Goal: Task Accomplishment & Management: Complete application form

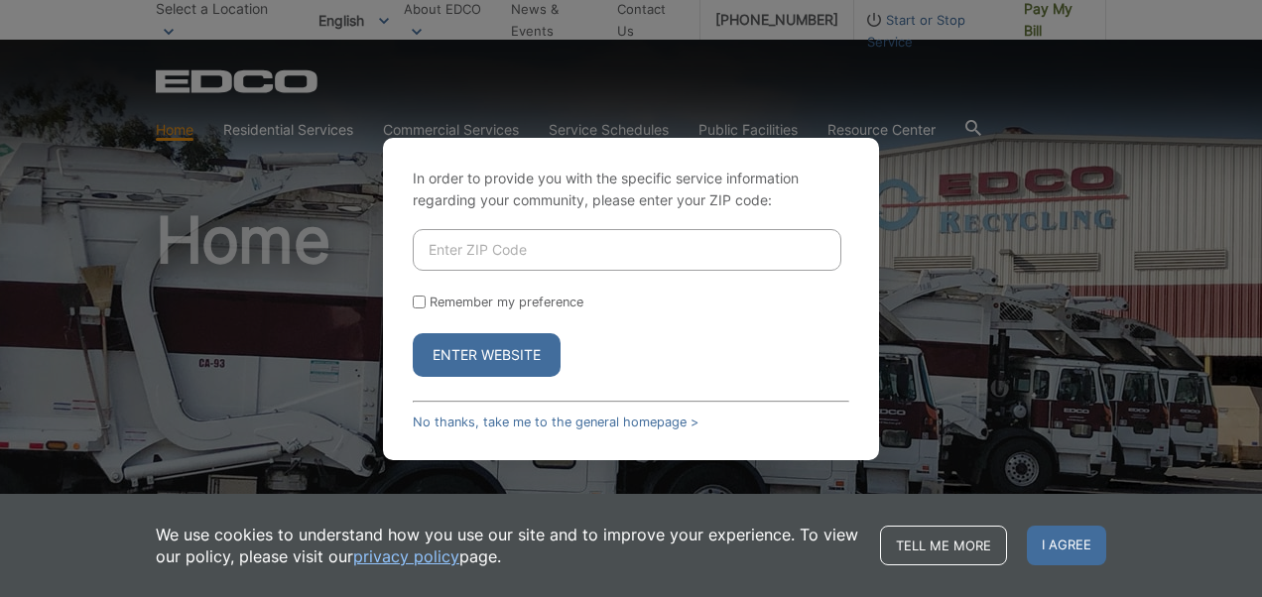
click at [619, 244] on input "Enter ZIP Code" at bounding box center [627, 250] width 429 height 42
type input "91977"
click at [413, 333] on button "Enter Website" at bounding box center [487, 355] width 148 height 44
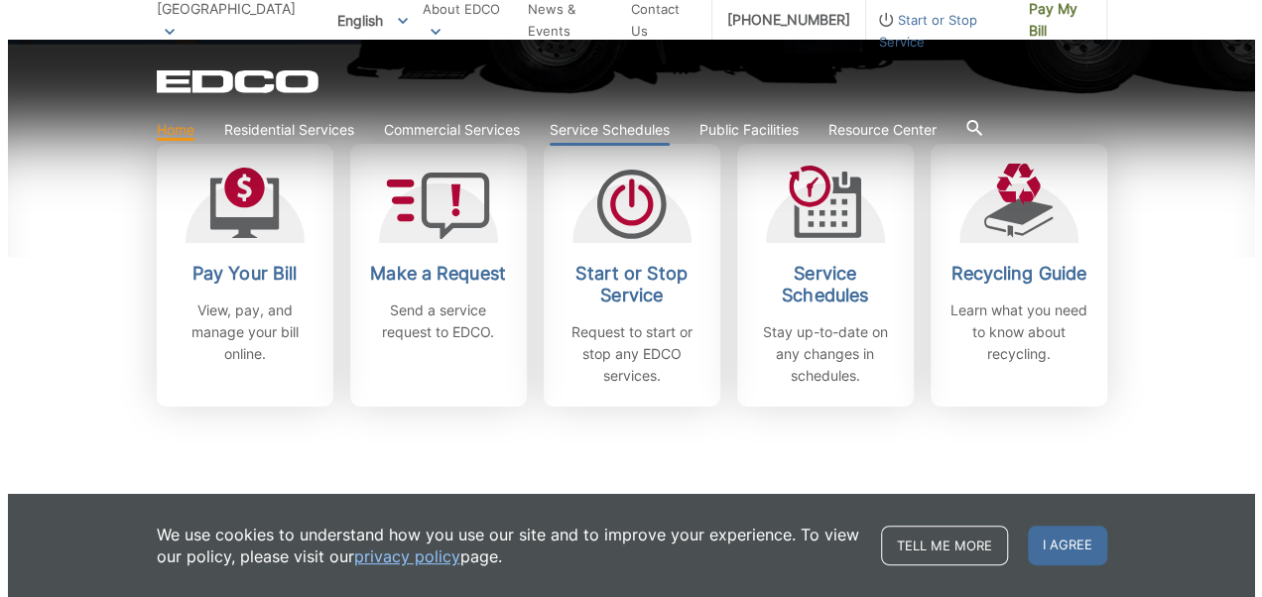
scroll to position [577, 0]
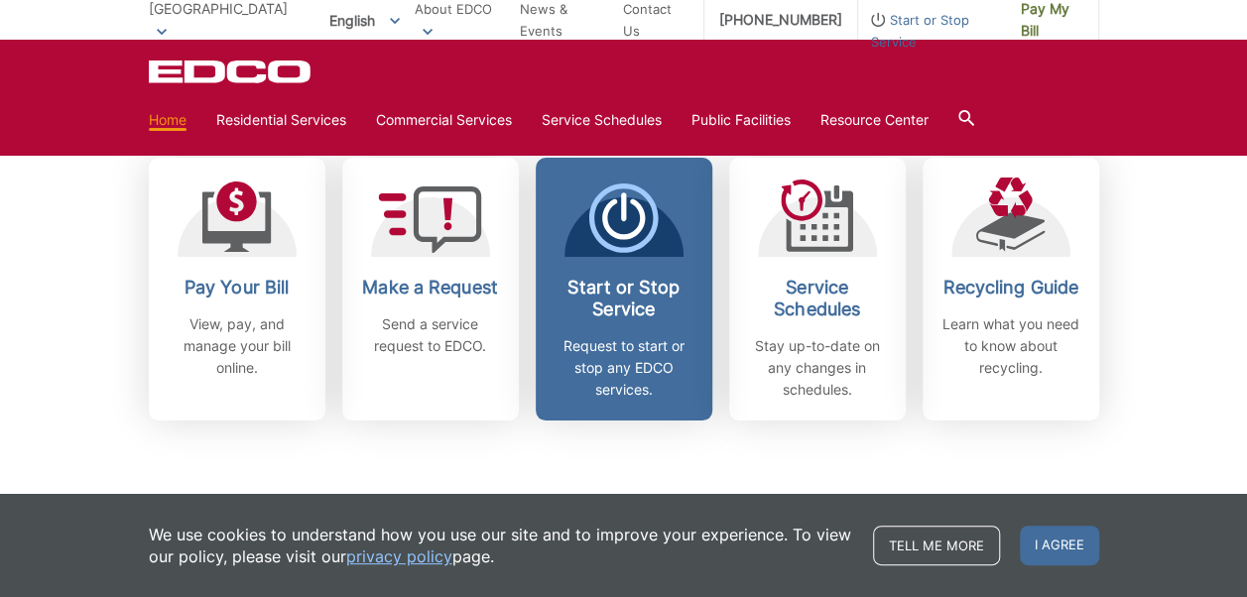
click at [615, 233] on icon at bounding box center [624, 218] width 44 height 41
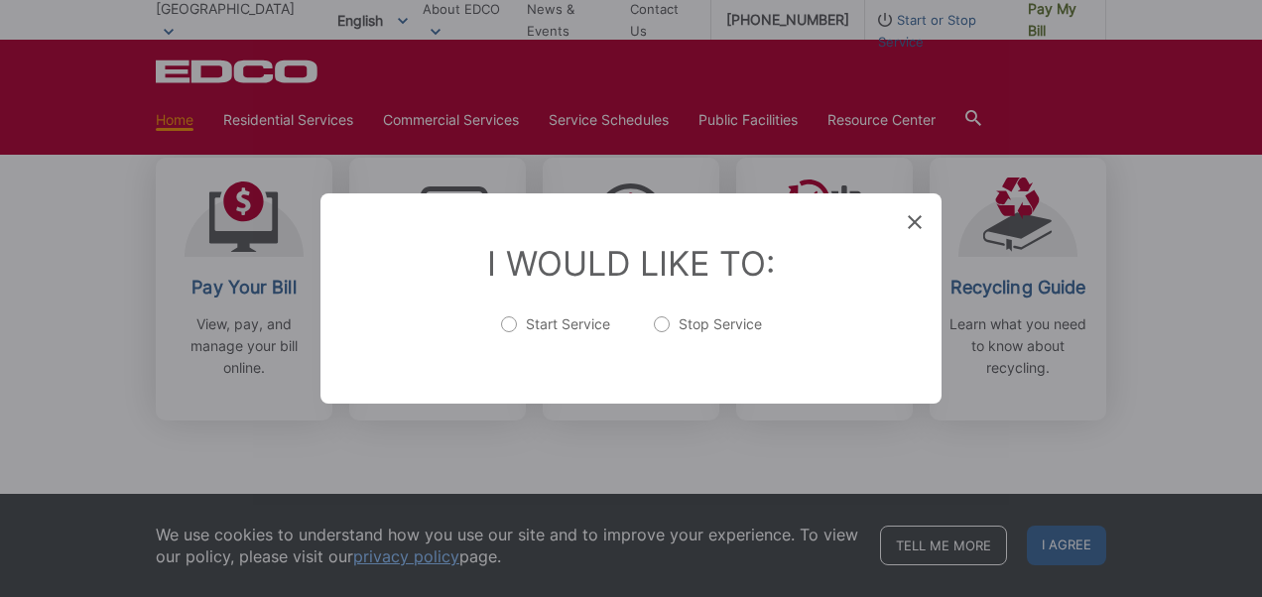
click at [519, 330] on label "Start Service" at bounding box center [555, 335] width 109 height 40
radio input "true"
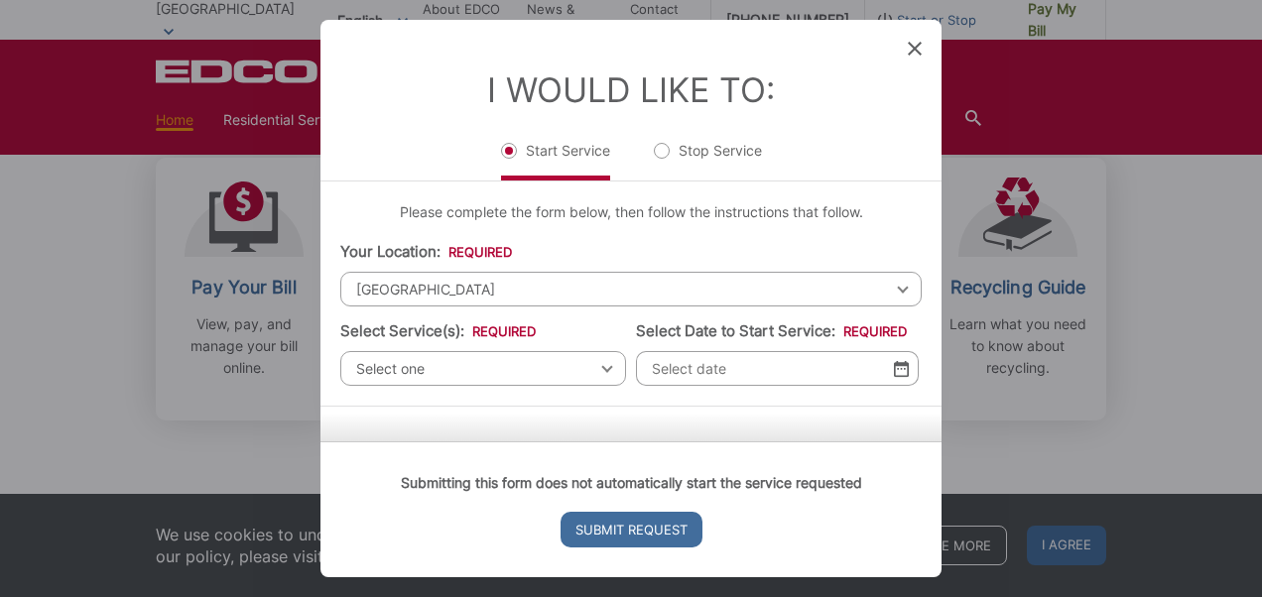
drag, startPoint x: 492, startPoint y: 353, endPoint x: 502, endPoint y: 377, distance: 25.8
click at [502, 377] on span "Select one" at bounding box center [483, 368] width 286 height 35
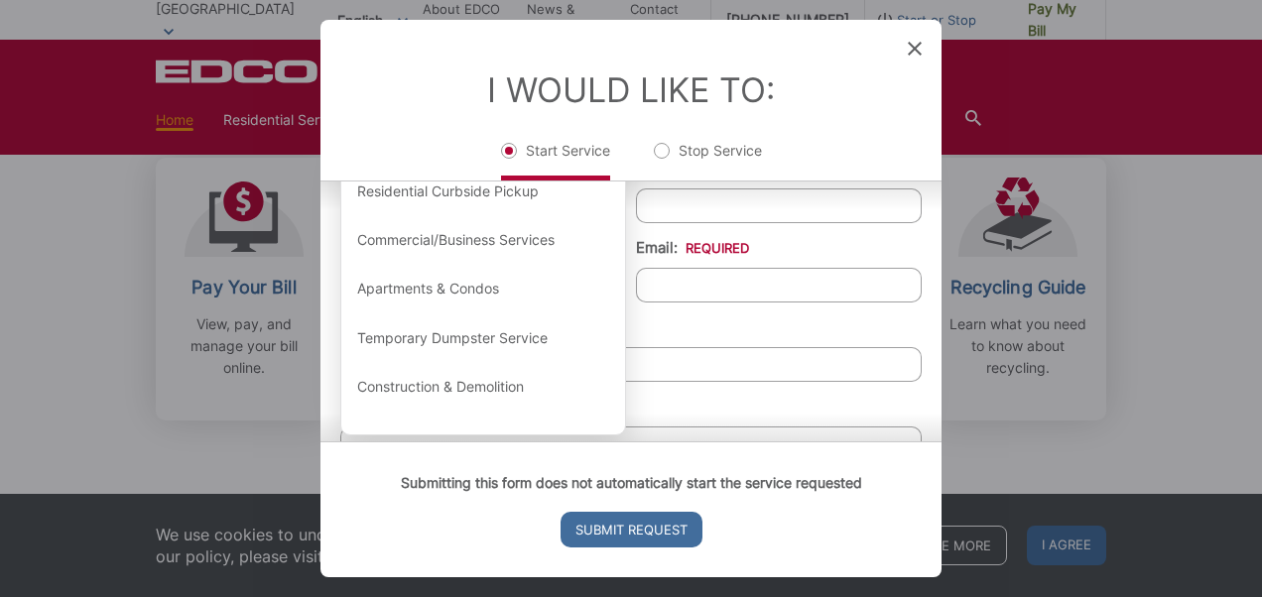
scroll to position [278, 0]
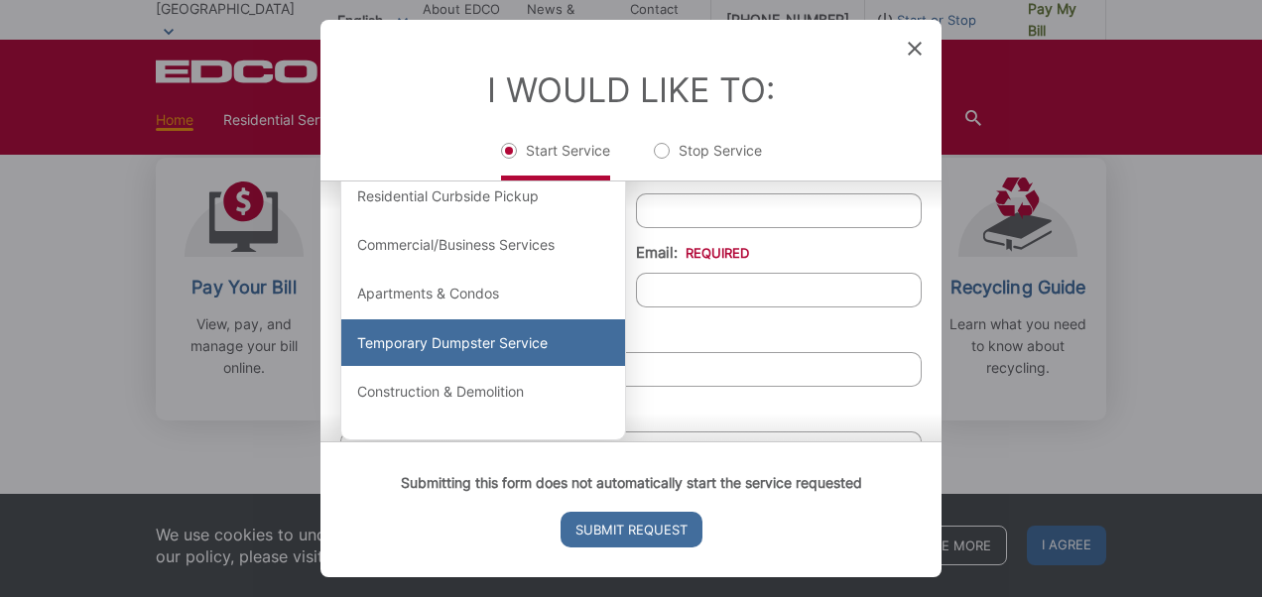
click at [529, 341] on div "Temporary Dumpster Service" at bounding box center [483, 344] width 284 height 48
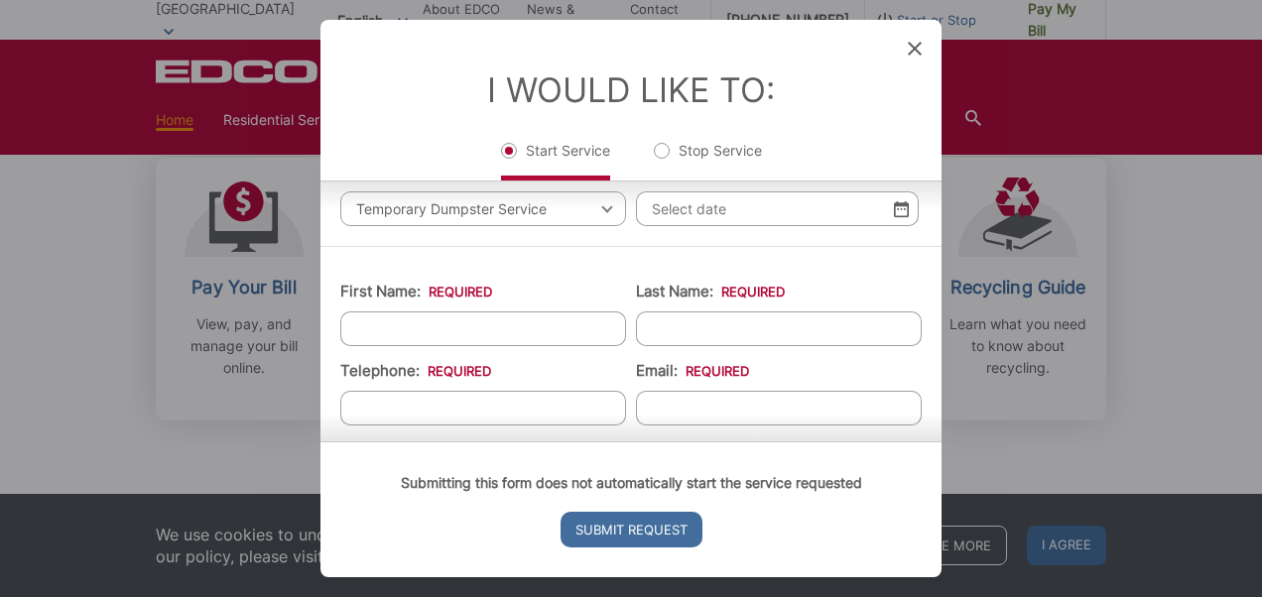
scroll to position [159, 0]
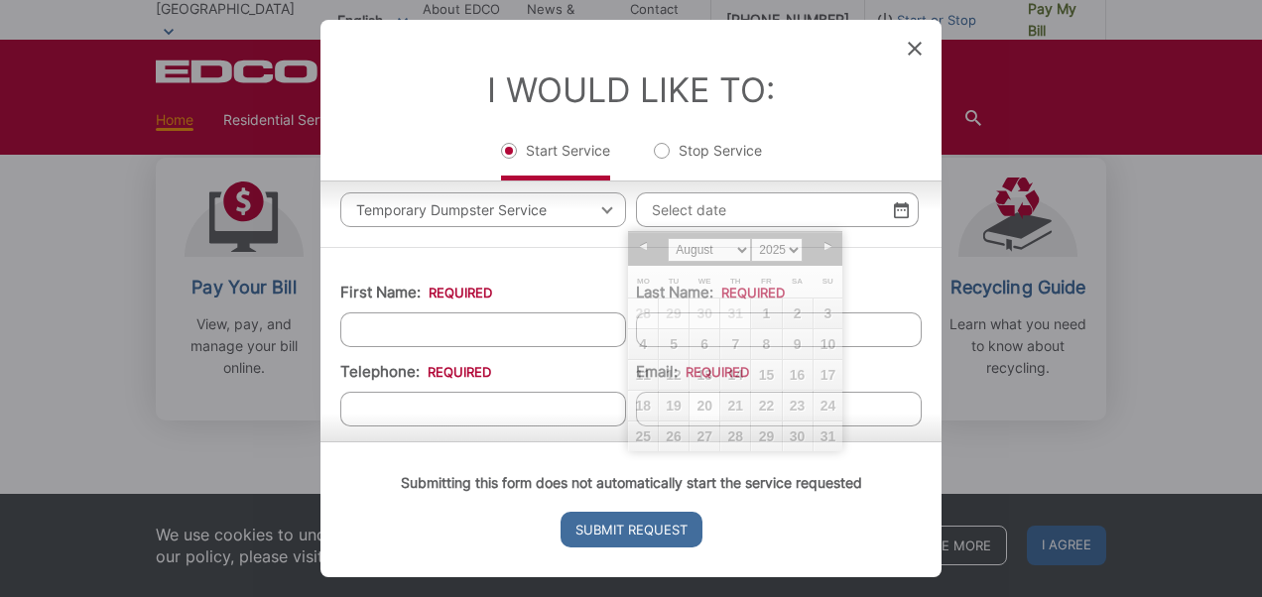
click at [692, 210] on input "Select Date to Start Service: *" at bounding box center [777, 210] width 283 height 35
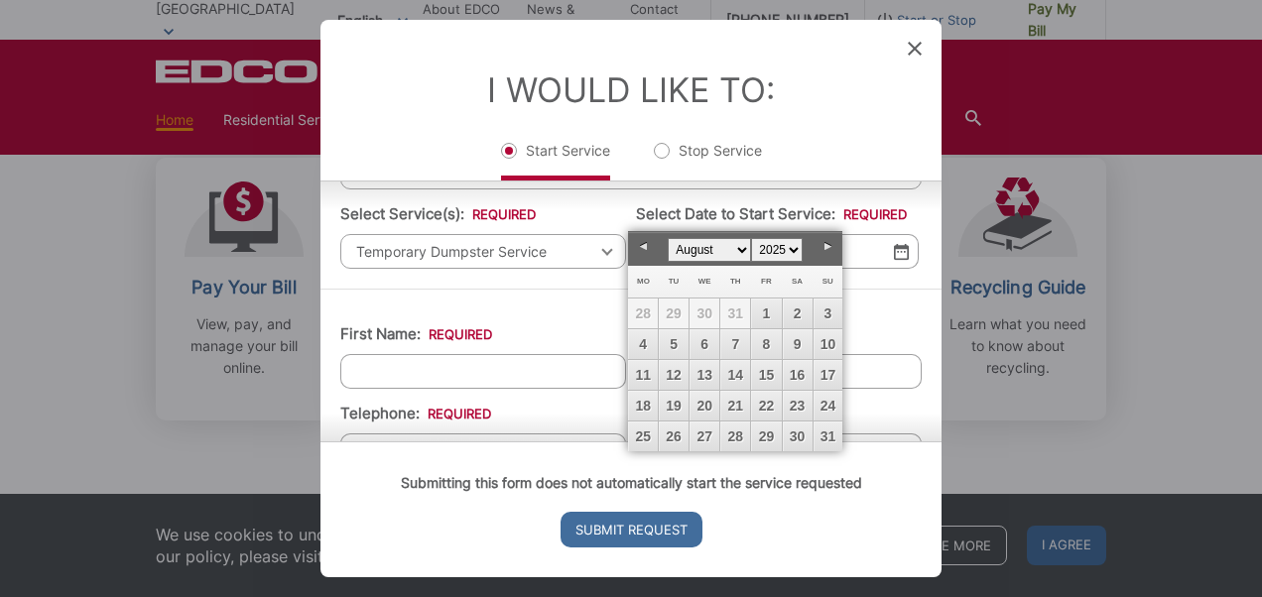
scroll to position [118, 0]
click at [713, 403] on link "20" at bounding box center [705, 406] width 30 height 30
type input "[DATE]"
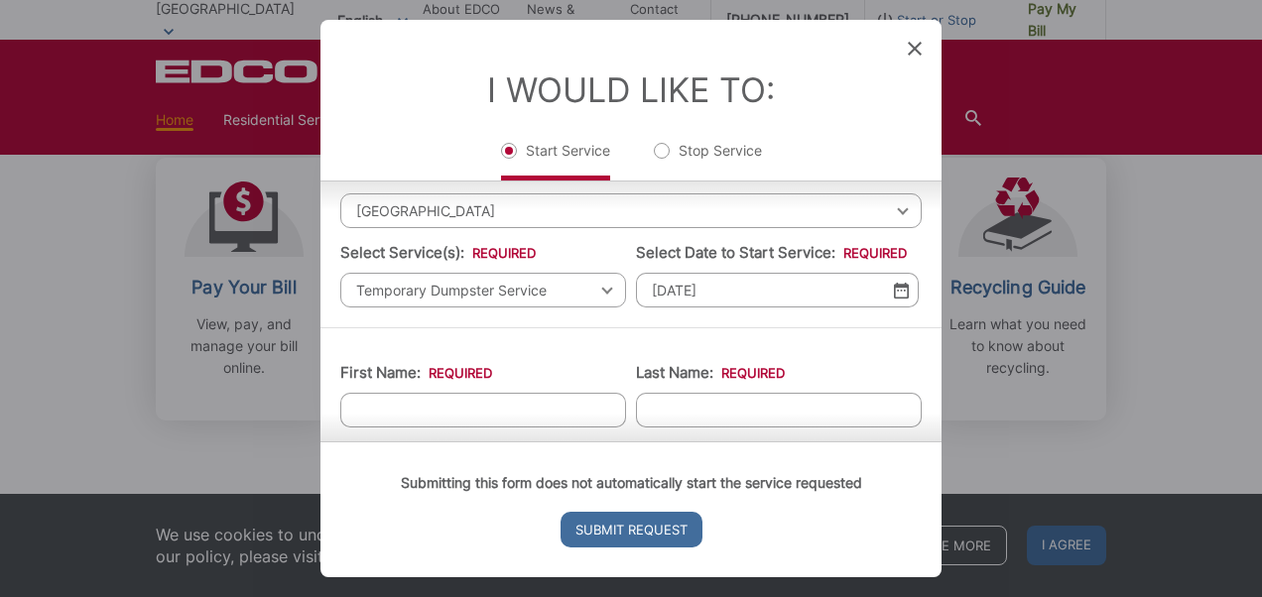
scroll to position [105, 0]
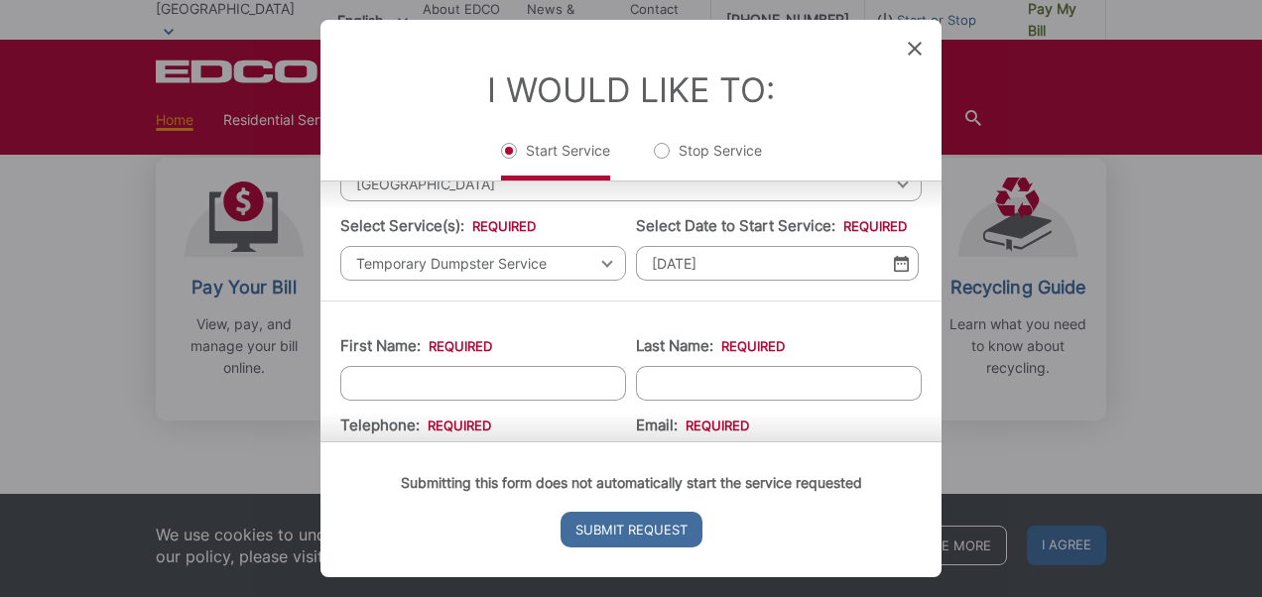
drag, startPoint x: 518, startPoint y: 363, endPoint x: 517, endPoint y: 393, distance: 29.8
click at [517, 393] on li "First Name: *" at bounding box center [483, 367] width 286 height 65
click at [517, 393] on input "First Name: *" at bounding box center [483, 383] width 286 height 35
type input "[PERSON_NAME]"
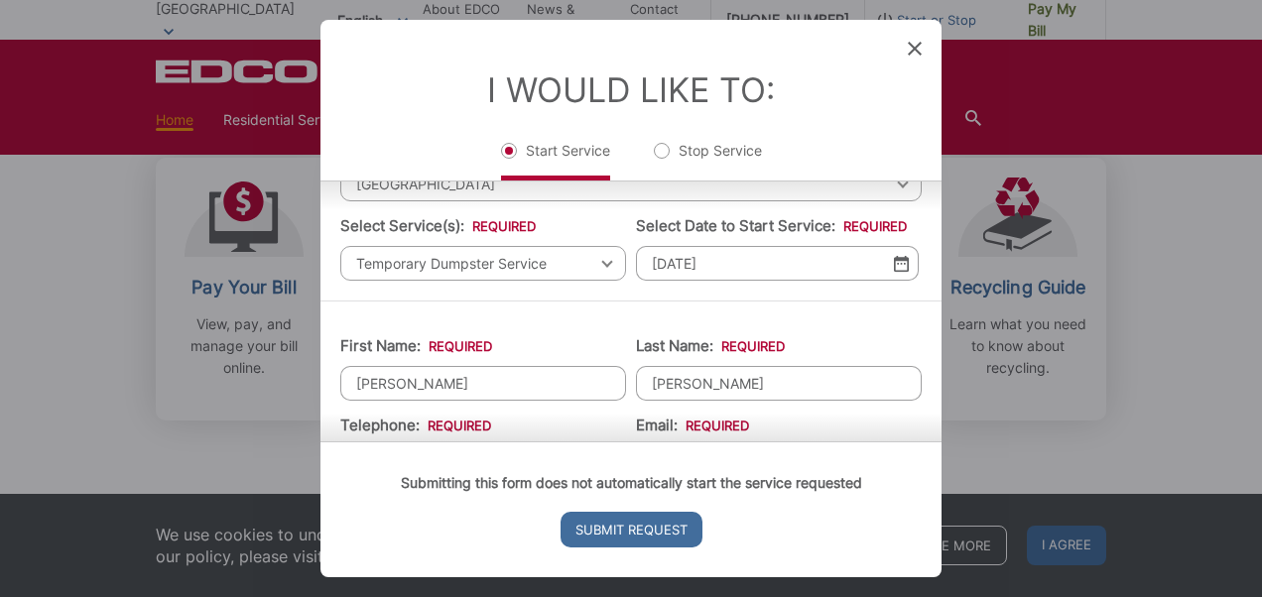
type input "6194846759"
type input "[EMAIL_ADDRESS][DOMAIN_NAME]"
type input "La Mesa"
type input "91942"
type input "4750 70th st. apt. #63"
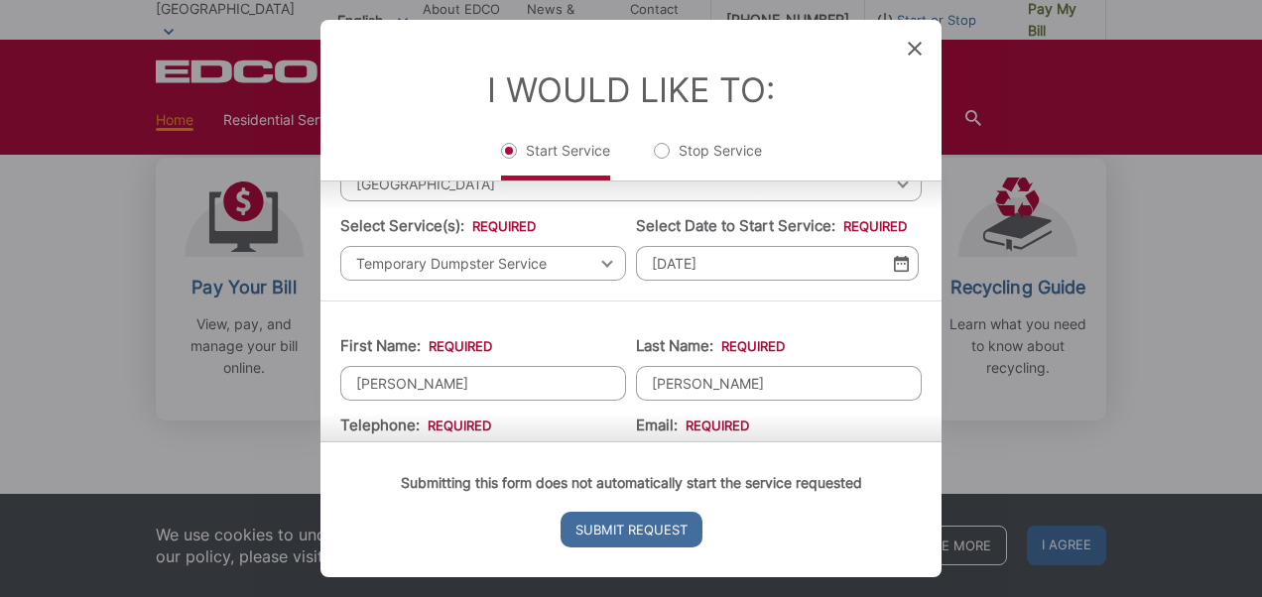
type input "[PHONE_NUMBER]"
click at [605, 341] on li "First Name: * Alandra" at bounding box center [483, 367] width 286 height 65
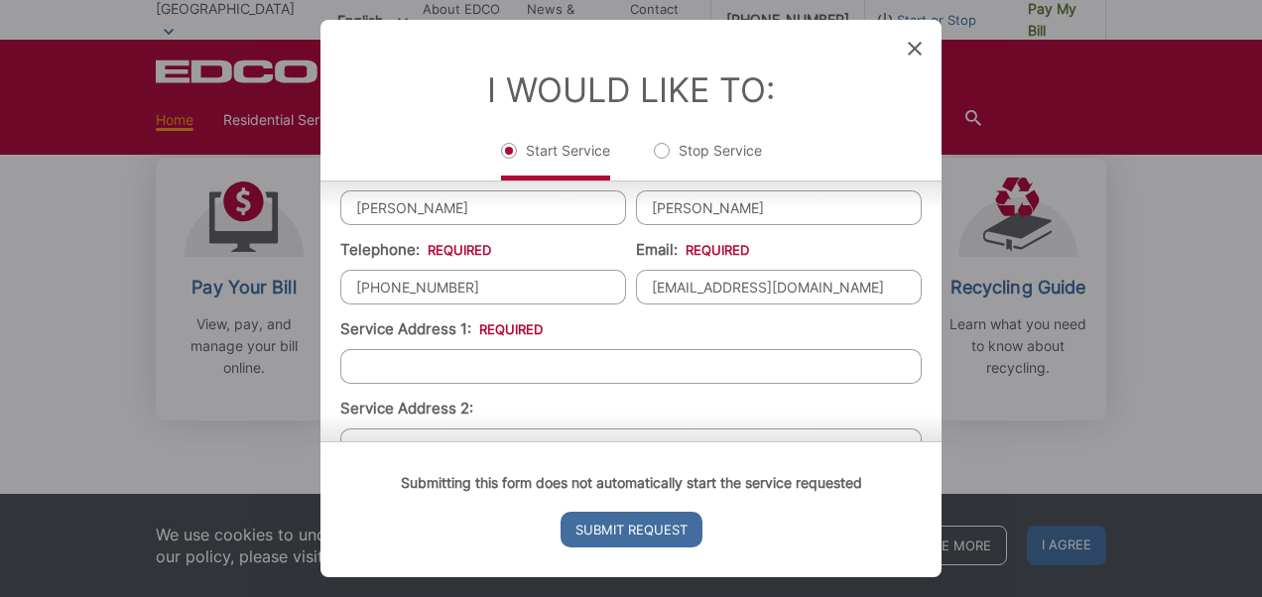
scroll to position [302, 0]
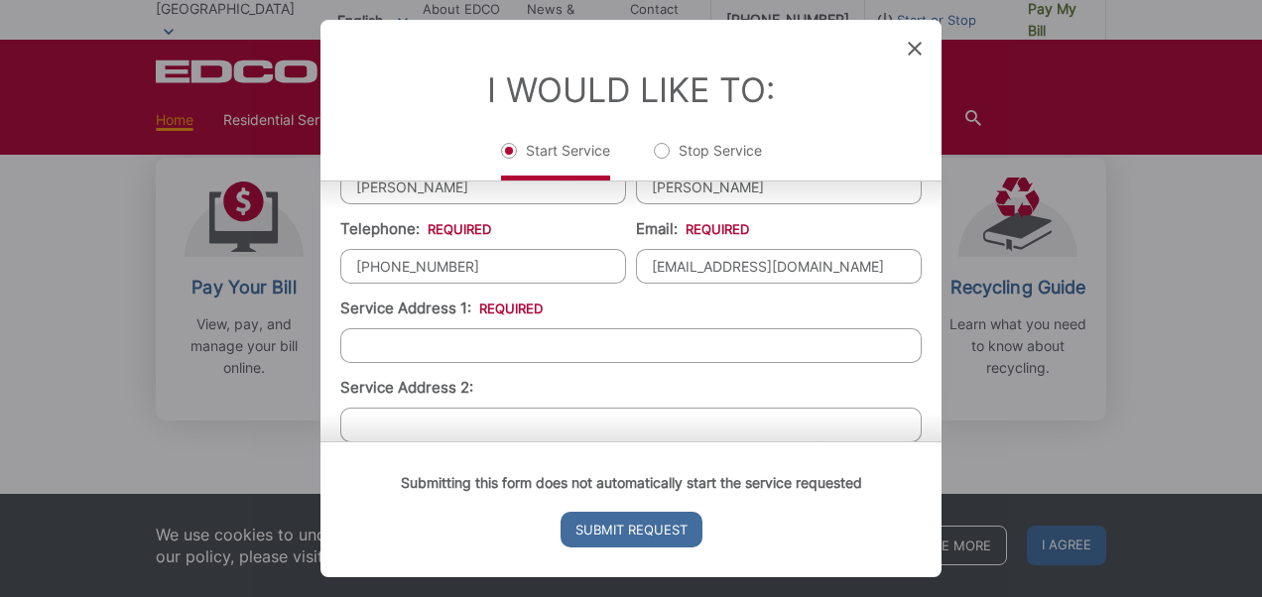
click at [632, 338] on input "Service Address 1: *" at bounding box center [631, 345] width 582 height 35
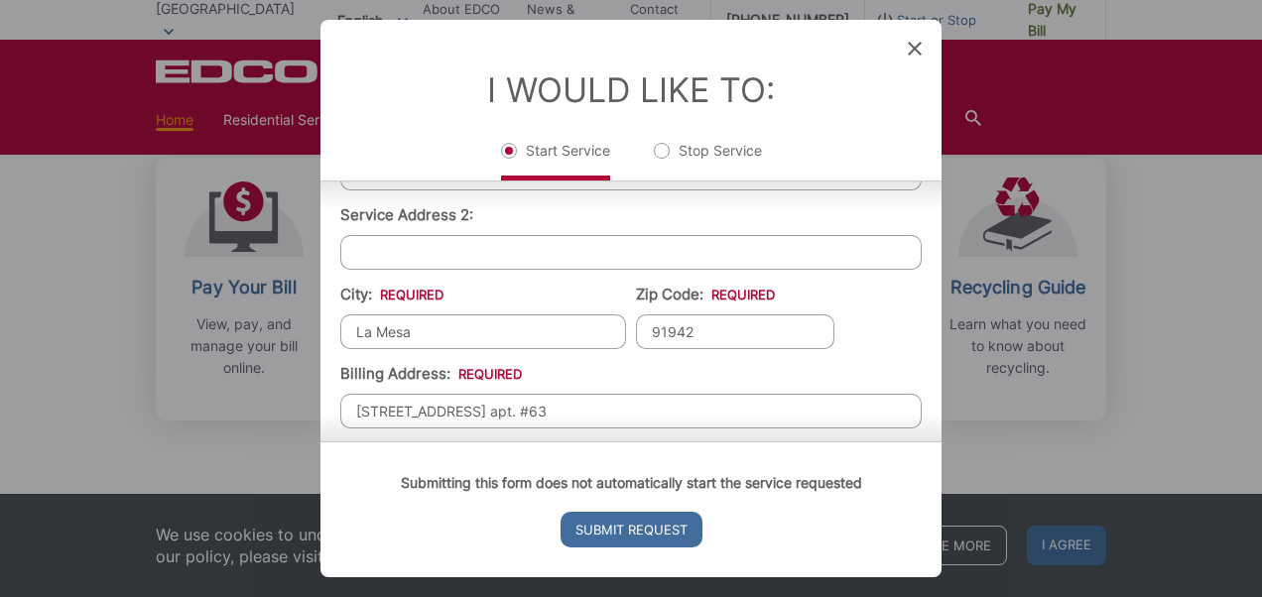
scroll to position [476, 0]
type input "[STREET_ADDRESS]"
click at [510, 334] on input "La Mesa" at bounding box center [483, 330] width 286 height 35
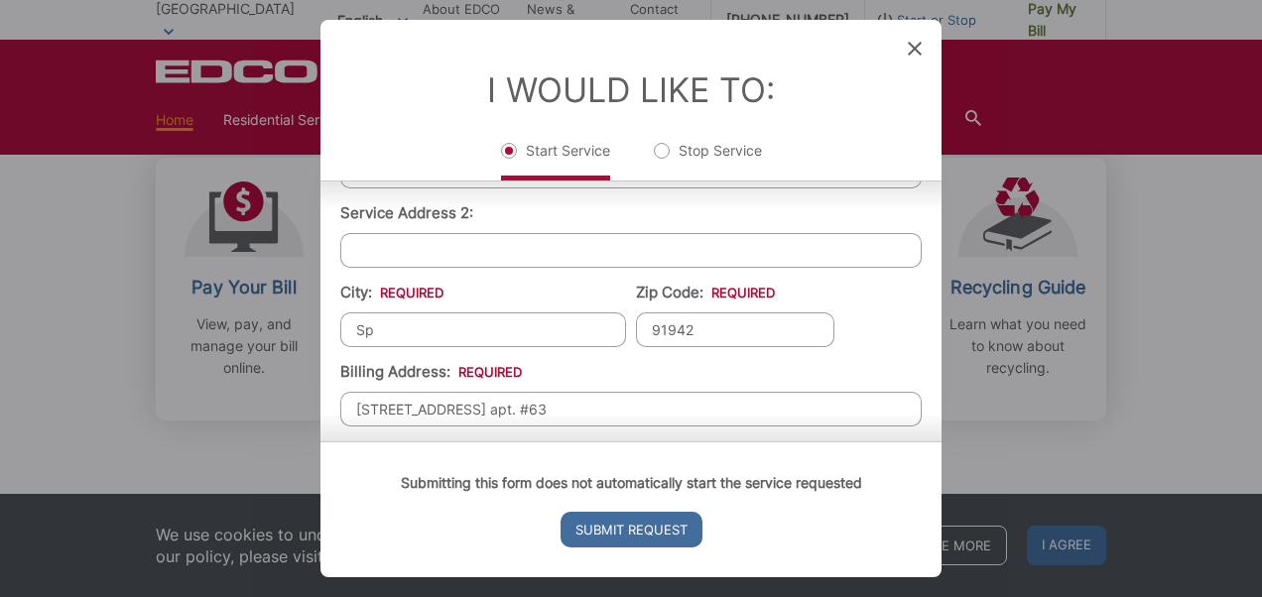
type input "[GEOGRAPHIC_DATA]"
type input "91977"
click at [566, 298] on li "City: * Spring Valley" at bounding box center [483, 314] width 286 height 65
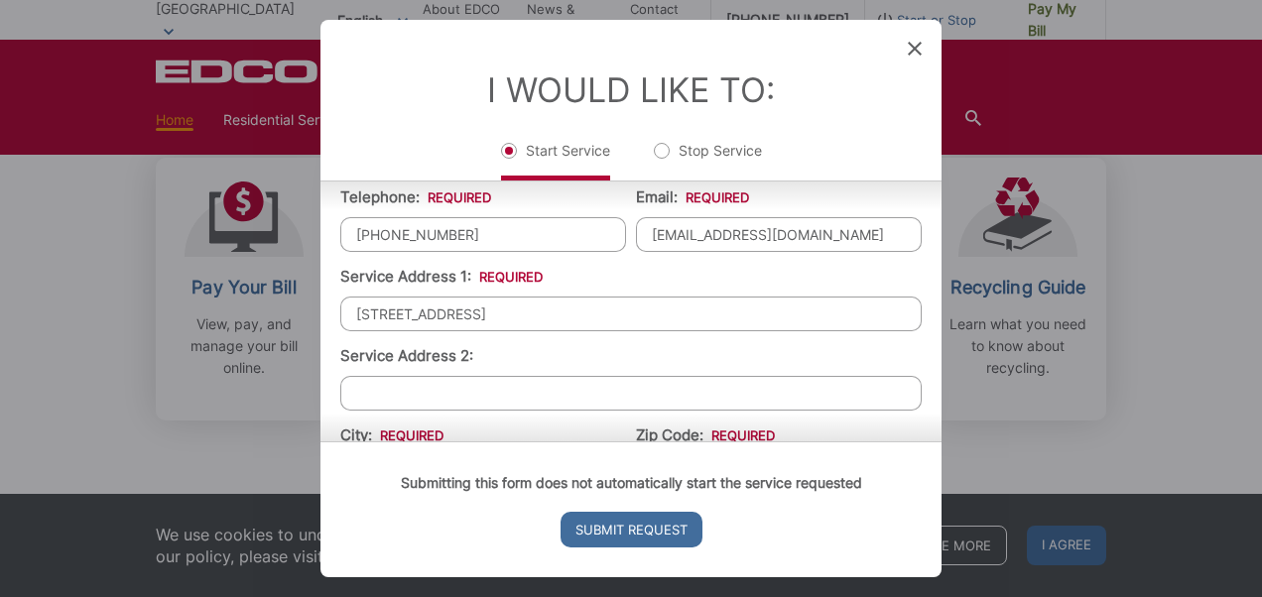
scroll to position [339, 0]
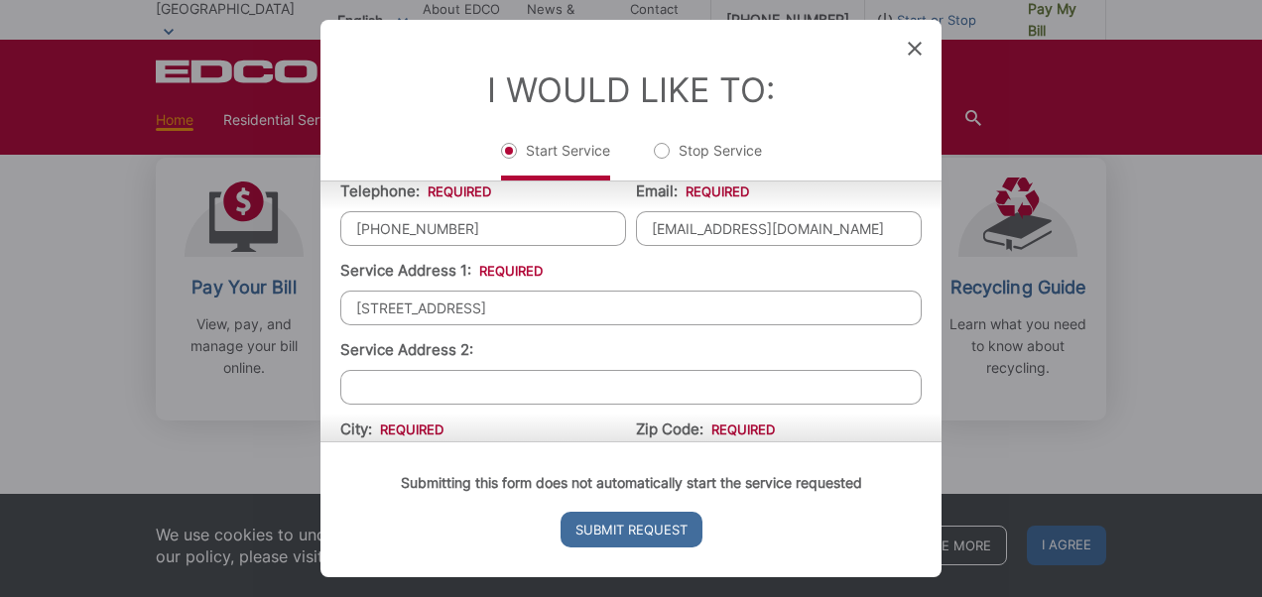
click at [518, 303] on input "[STREET_ADDRESS]" at bounding box center [631, 308] width 582 height 35
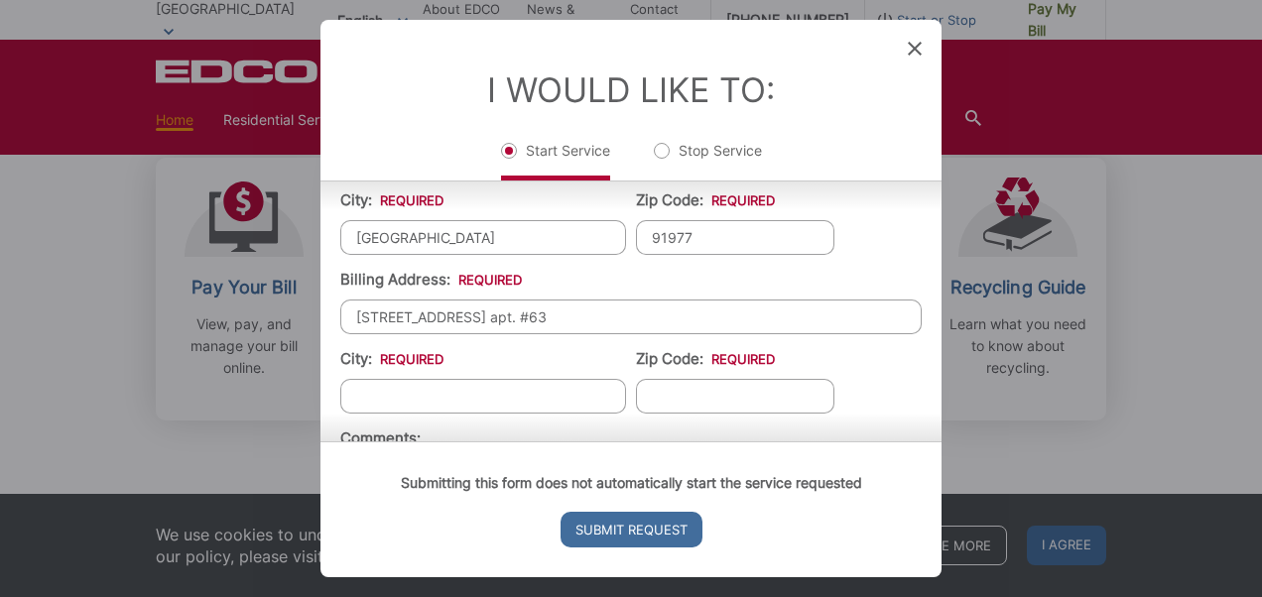
scroll to position [574, 0]
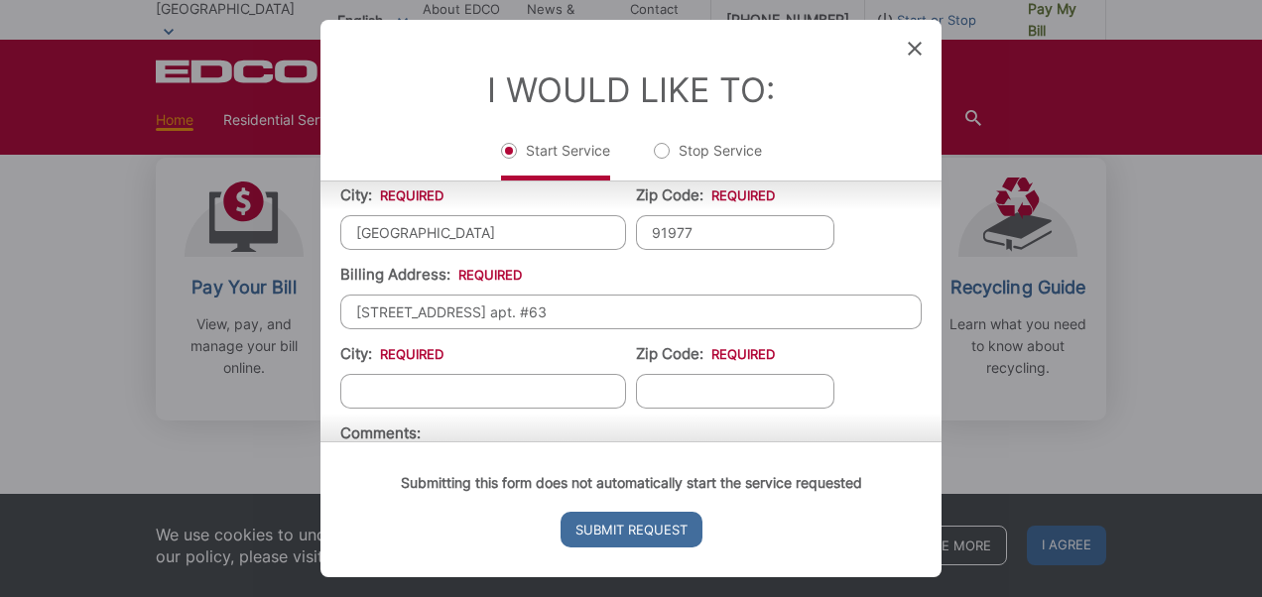
click at [510, 303] on input "4750 70th st. apt. #63" at bounding box center [631, 312] width 582 height 35
paste input "[STREET_ADDRESS]"
type input "[STREET_ADDRESS]"
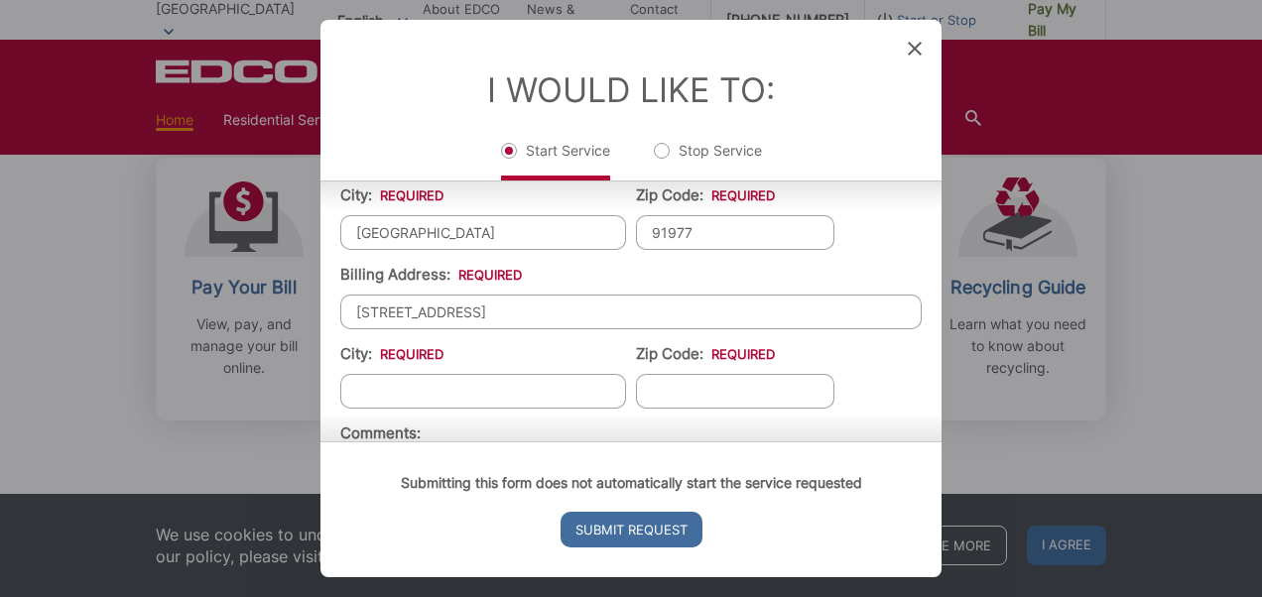
click at [591, 274] on li "Billing Address: * 2317 Spring Grove Ln, Unit B" at bounding box center [631, 296] width 582 height 65
click at [506, 397] on input "City: *" at bounding box center [483, 391] width 286 height 35
type input "[GEOGRAPHIC_DATA]"
type input "91977"
click at [609, 337] on ul "First Name: * Alandra Last Name: * Devera Telephone: * (619) 484-6759 Email: * …" at bounding box center [631, 206] width 582 height 706
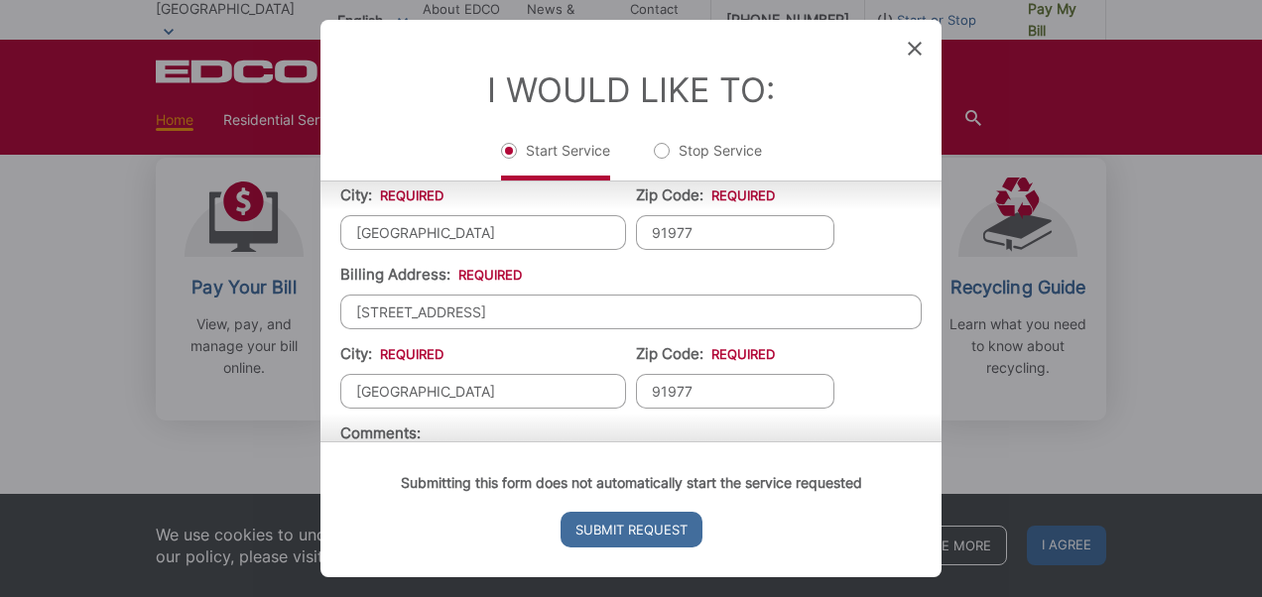
scroll to position [705, 0]
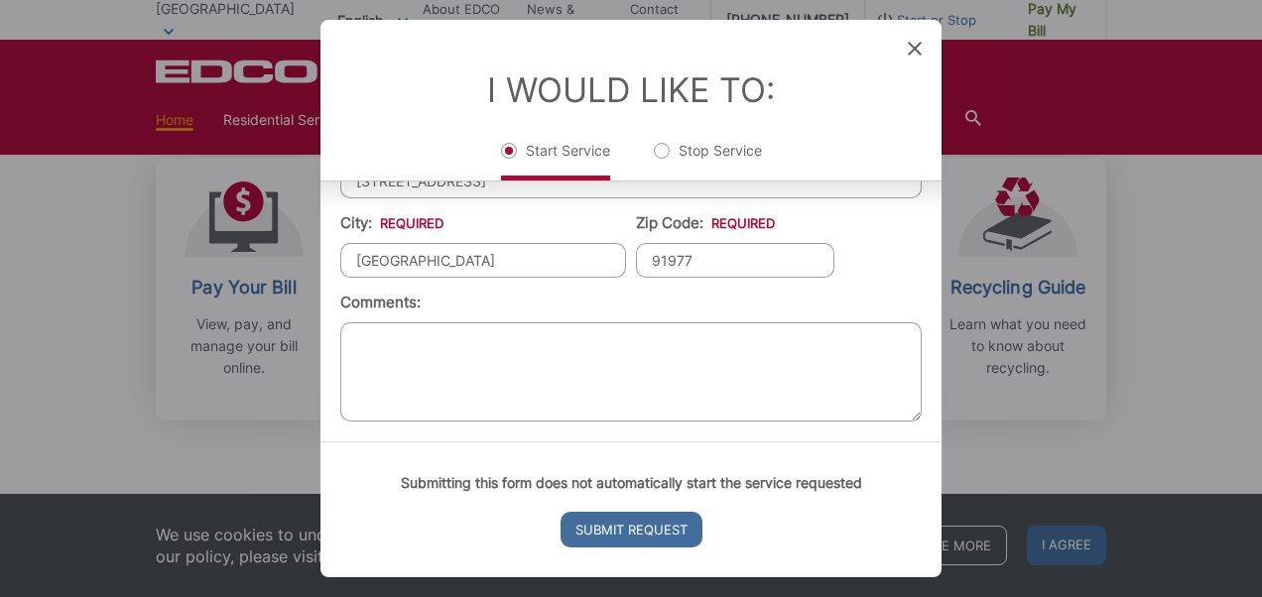
click at [570, 302] on li "Comments:" at bounding box center [631, 360] width 582 height 136
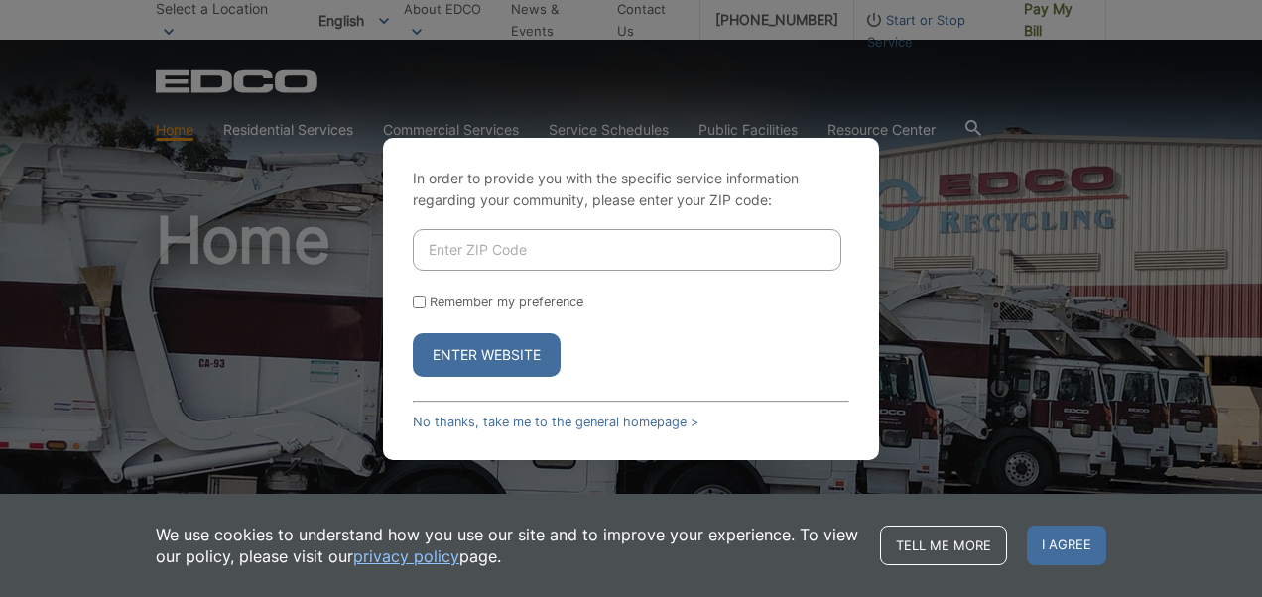
click at [562, 243] on input "Enter ZIP Code" at bounding box center [627, 250] width 429 height 42
type input "91977"
click at [515, 345] on button "Enter Website" at bounding box center [487, 355] width 148 height 44
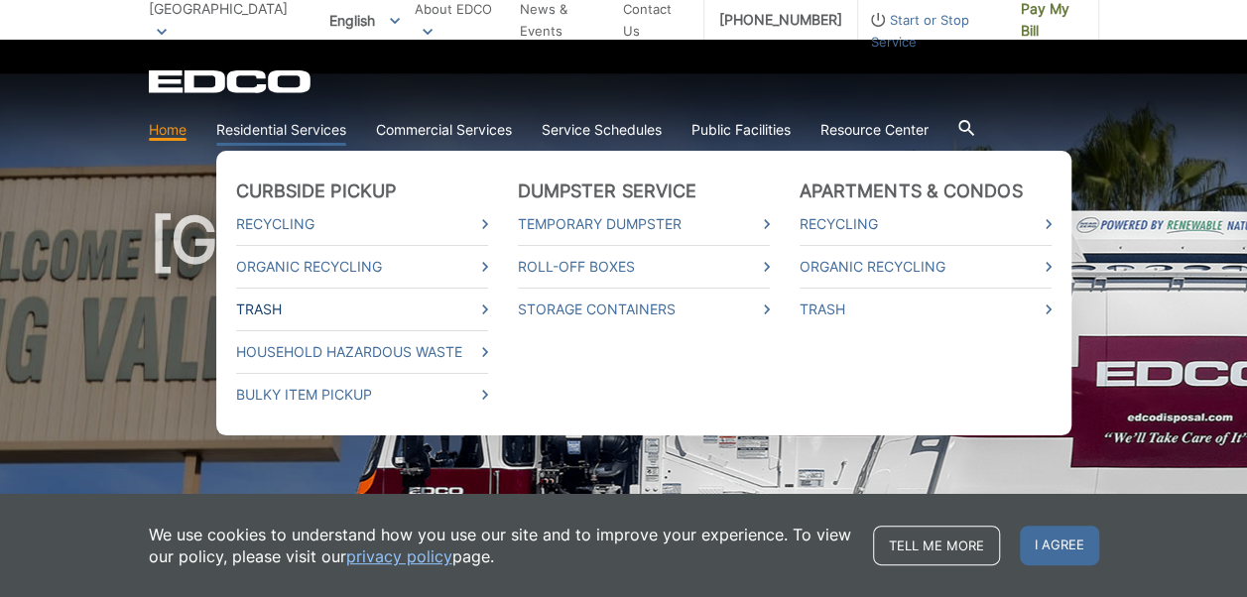
click at [266, 311] on link "Trash" at bounding box center [362, 310] width 252 height 22
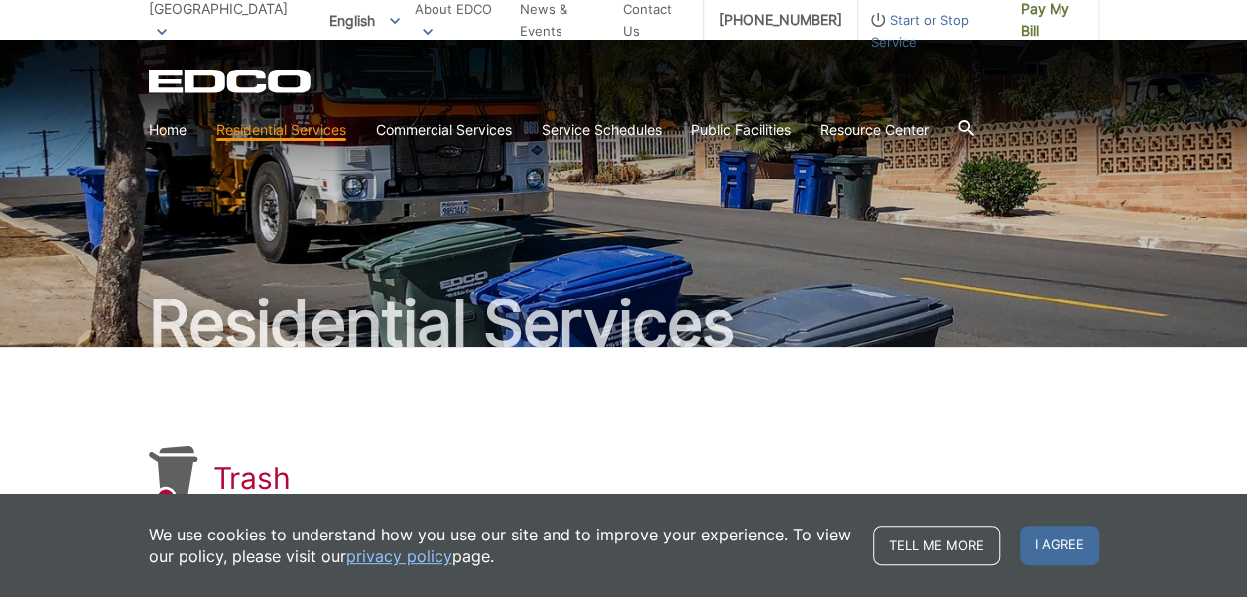
click at [975, 123] on icon at bounding box center [967, 128] width 16 height 16
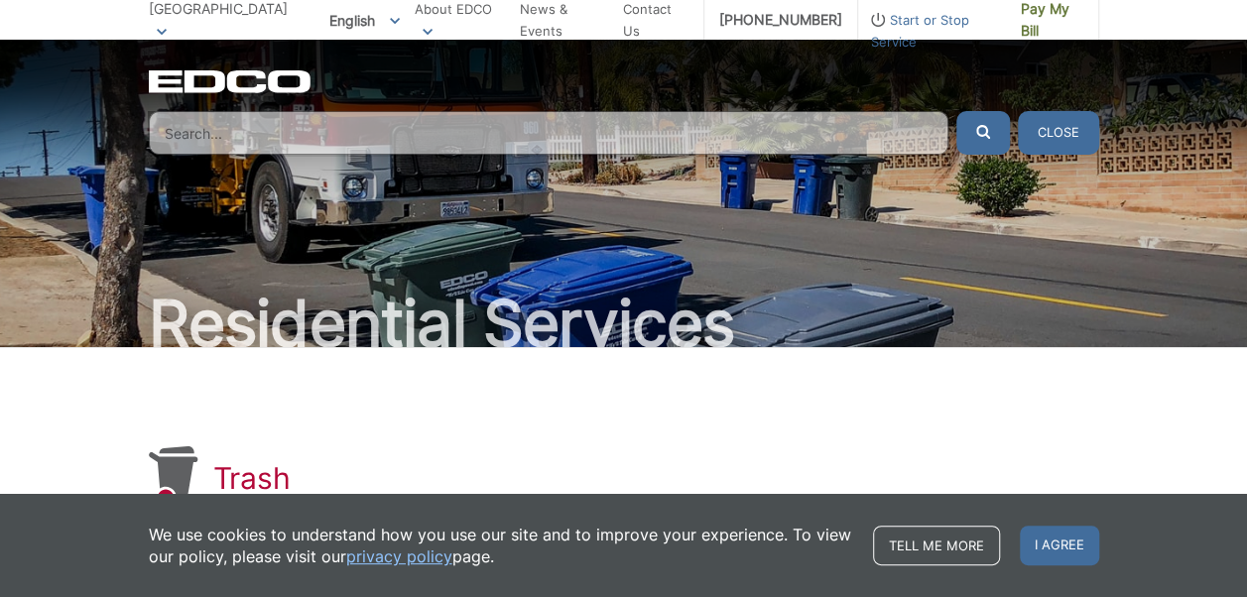
click at [730, 296] on h2 "Residential Services" at bounding box center [624, 324] width 951 height 64
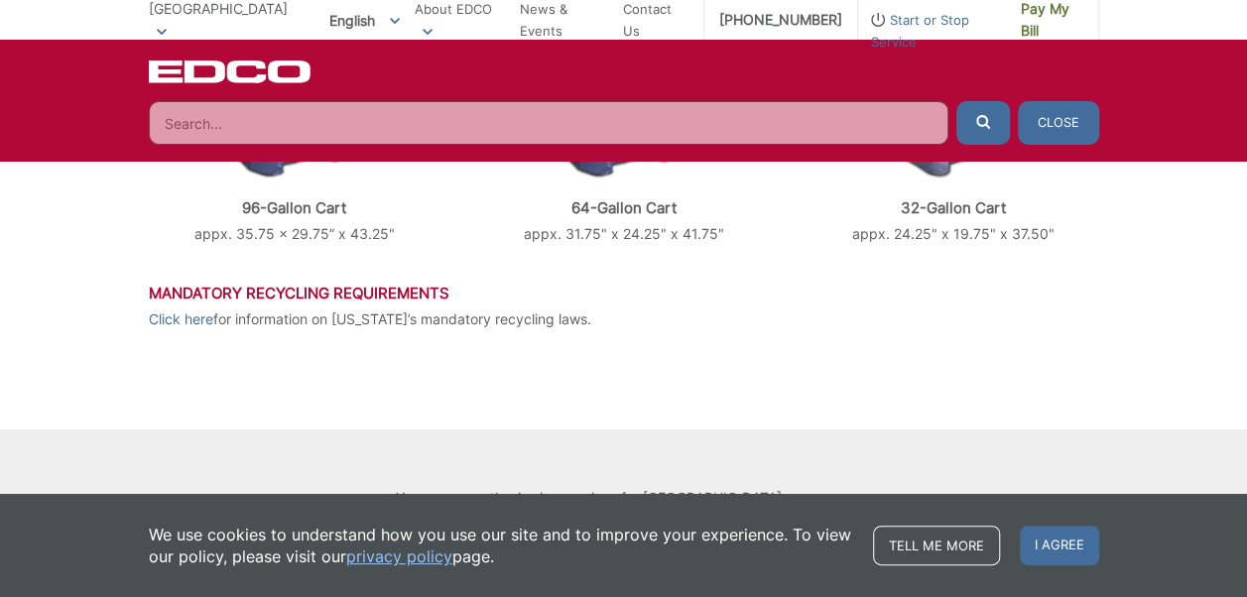
scroll to position [1049, 0]
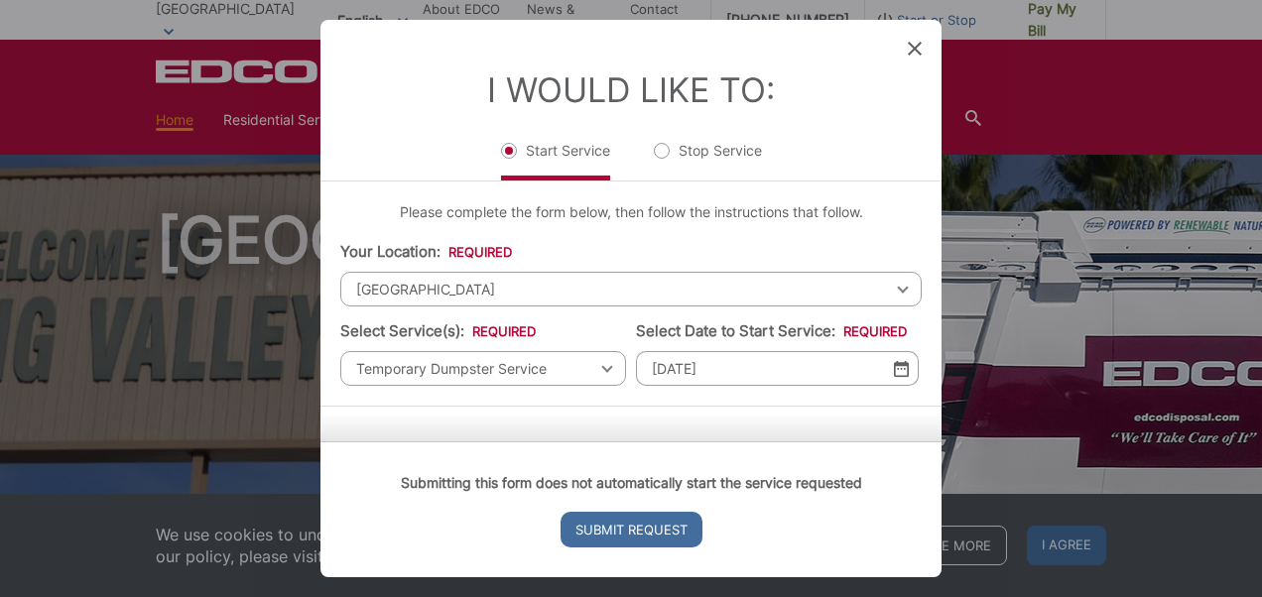
scroll to position [577, 0]
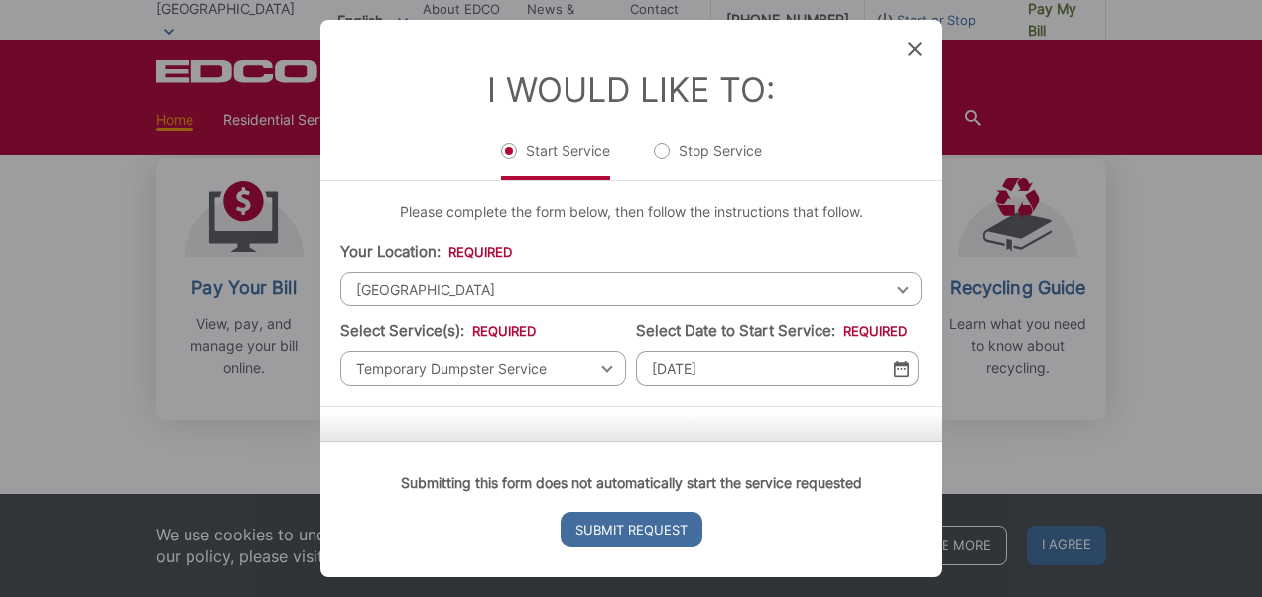
click at [397, 175] on ul "Start Service Stop Service" at bounding box center [631, 160] width 582 height 41
